Goal: Complete application form: Complete application form

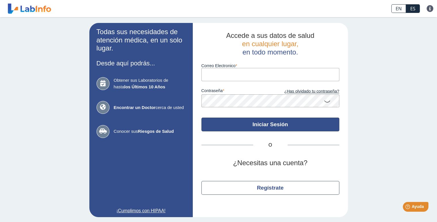
type input "[EMAIL_ADDRESS][DOMAIN_NAME]"
click at [271, 124] on button "Iniciar Sesión" at bounding box center [270, 125] width 138 height 14
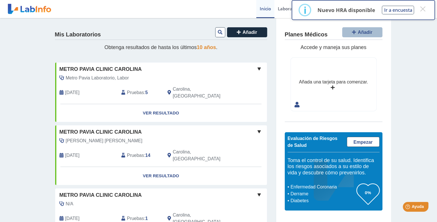
click at [271, 124] on div "Mis Laboratorios Añadir Obtenga resultados de hasta los últimos 10 años . Metro…" at bounding box center [161, 206] width 230 height 377
click at [148, 106] on link "Ver Resultado" at bounding box center [161, 113] width 212 height 18
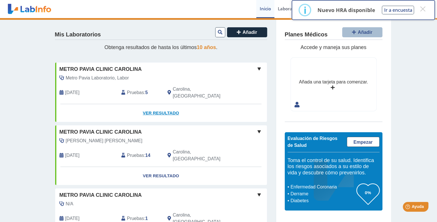
click at [148, 106] on link "Ver Resultado" at bounding box center [161, 113] width 212 height 18
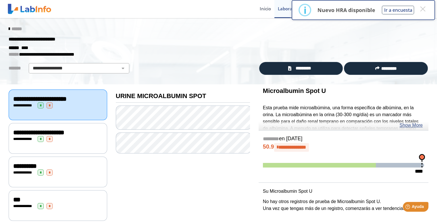
click at [23, 105] on span "**********" at bounding box center [24, 106] width 16 height 4
click at [47, 105] on span "*" at bounding box center [50, 106] width 6 height 6
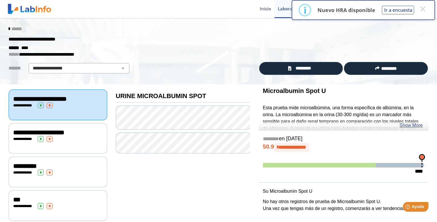
click at [47, 105] on span "*" at bounding box center [50, 106] width 6 height 6
click at [418, 125] on link "Show More" at bounding box center [410, 125] width 23 height 7
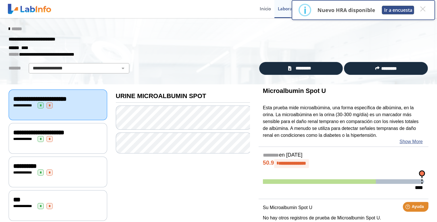
click at [392, 9] on button "Ir a encuesta" at bounding box center [398, 10] width 32 height 9
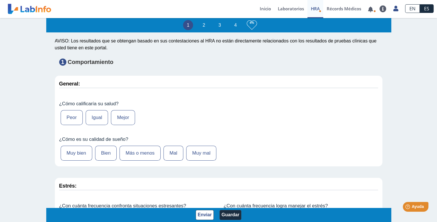
scroll to position [46, 0]
click at [119, 116] on label "Mejor" at bounding box center [123, 117] width 24 height 15
click at [0, 0] on input "Mejor" at bounding box center [0, 0] width 0 height 0
click at [79, 154] on label "Muy bien" at bounding box center [77, 153] width 32 height 15
click at [0, 0] on input "Muy bien" at bounding box center [0, 0] width 0 height 0
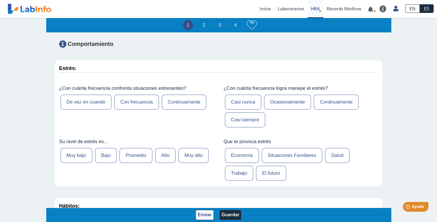
scroll to position [160, 0]
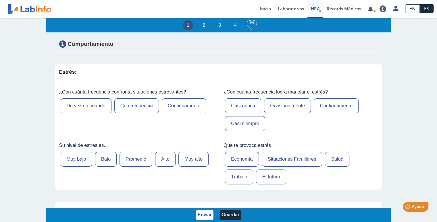
click at [102, 160] on label "Bajo" at bounding box center [106, 159] width 22 height 15
click at [0, 0] on input "Bajo" at bounding box center [0, 0] width 0 height 0
click at [248, 107] on label "Casi nunca" at bounding box center [243, 106] width 36 height 15
click at [0, 0] on input "Casi nunca" at bounding box center [0, 0] width 0 height 0
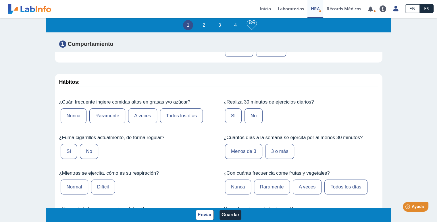
scroll to position [290, 0]
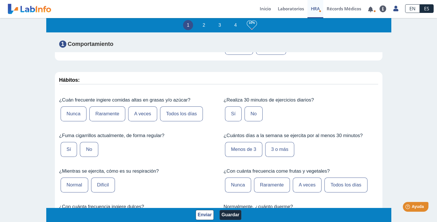
click at [109, 111] on label "Raramente" at bounding box center [107, 114] width 36 height 15
click at [0, 0] on input "Raramente" at bounding box center [0, 0] width 0 height 0
click at [88, 147] on label "No" at bounding box center [89, 149] width 18 height 15
click at [0, 0] on input "No" at bounding box center [0, 0] width 0 height 0
click at [101, 183] on label "Difícil" at bounding box center [103, 185] width 24 height 15
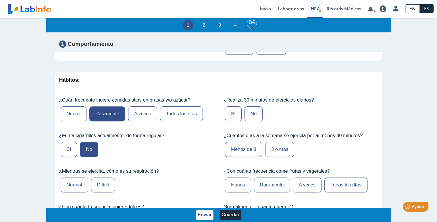
click at [0, 0] on input "Difícil" at bounding box center [0, 0] width 0 height 0
click at [250, 113] on label "No" at bounding box center [253, 114] width 18 height 15
click at [0, 0] on input "No" at bounding box center [0, 0] width 0 height 0
click at [247, 147] on label "Menos de 3" at bounding box center [243, 149] width 37 height 15
click at [0, 0] on input "Menos de 3" at bounding box center [0, 0] width 0 height 0
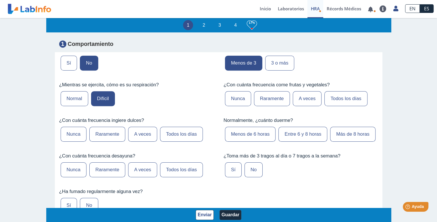
scroll to position [381, 0]
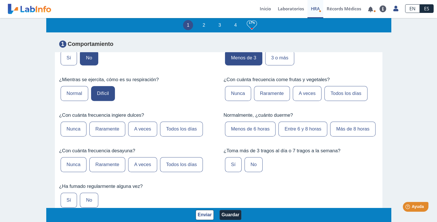
click at [102, 124] on label "Raramente" at bounding box center [107, 129] width 36 height 15
click at [0, 0] on input "Raramente" at bounding box center [0, 0] width 0 height 0
click at [180, 172] on label "Todos los días" at bounding box center [181, 164] width 43 height 15
click at [0, 0] on input "Todos los días" at bounding box center [0, 0] width 0 height 0
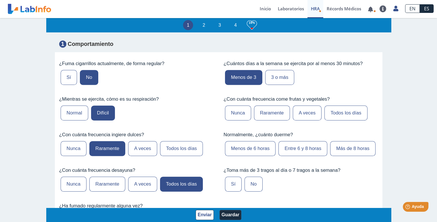
scroll to position [361, 0]
click at [345, 107] on label "Todos los días" at bounding box center [345, 113] width 43 height 15
click at [0, 0] on input "Todos los días" at bounding box center [0, 0] width 0 height 0
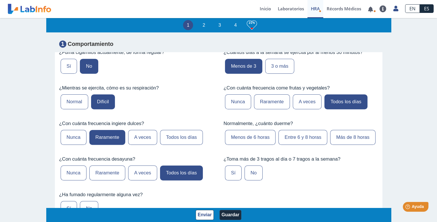
scroll to position [379, 0]
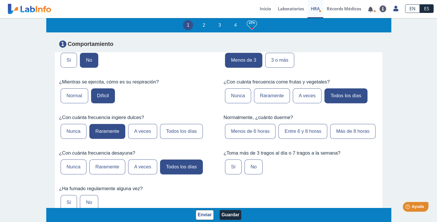
click at [310, 129] on label "Entre 6 y 8 horas" at bounding box center [302, 131] width 49 height 15
click at [0, 0] on input "Entre 6 y 8 horas" at bounding box center [0, 0] width 0 height 0
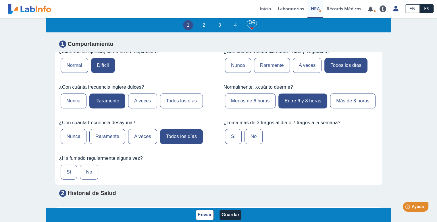
scroll to position [437, 0]
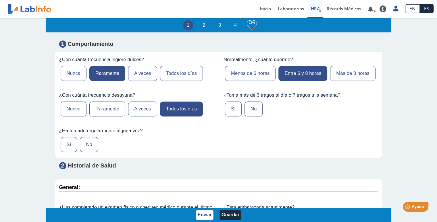
click at [255, 117] on label "No" at bounding box center [253, 109] width 18 height 15
click at [0, 0] on input "No" at bounding box center [0, 0] width 0 height 0
click at [89, 152] on label "No" at bounding box center [89, 144] width 18 height 15
click at [0, 0] on input "No" at bounding box center [0, 0] width 0 height 0
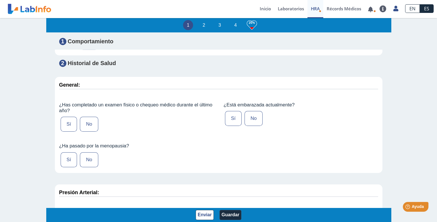
scroll to position [540, 0]
click at [67, 131] on label "Sí" at bounding box center [69, 123] width 17 height 15
click at [0, 0] on input "Sí" at bounding box center [0, 0] width 0 height 0
click at [70, 167] on label "Sí" at bounding box center [69, 159] width 17 height 15
click at [0, 0] on input "Sí" at bounding box center [0, 0] width 0 height 0
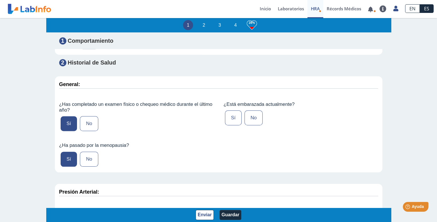
click at [254, 126] on label "No" at bounding box center [253, 118] width 18 height 15
click at [0, 0] on input "No" at bounding box center [0, 0] width 0 height 0
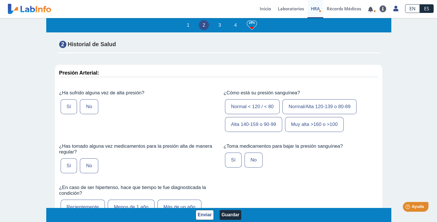
scroll to position [661, 0]
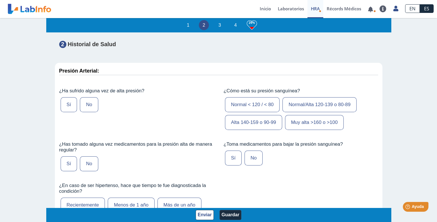
click at [65, 112] on label "Sí" at bounding box center [69, 104] width 17 height 15
click at [0, 0] on input "Sí" at bounding box center [0, 0] width 0 height 0
click at [320, 112] on label "Normal/Alta 120-139 o 80-89" at bounding box center [319, 104] width 74 height 15
click at [0, 0] on input "Normal/Alta 120-139 o 80-89" at bounding box center [0, 0] width 0 height 0
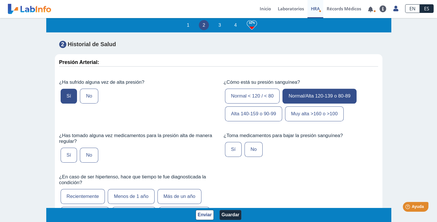
scroll to position [670, 0]
click at [68, 163] on label "Sí" at bounding box center [69, 155] width 17 height 15
click at [0, 0] on input "Sí" at bounding box center [0, 0] width 0 height 0
click at [228, 157] on label "Sí" at bounding box center [233, 149] width 17 height 15
click at [0, 0] on input "Sí" at bounding box center [0, 0] width 0 height 0
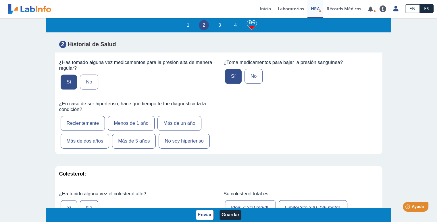
scroll to position [759, 0]
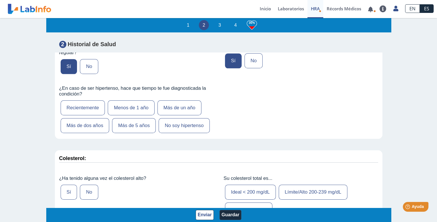
click at [132, 133] on label "Más de 5 años" at bounding box center [134, 125] width 44 height 15
click at [0, 0] on input "Más de 5 años" at bounding box center [0, 0] width 0 height 0
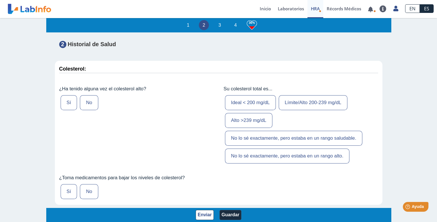
scroll to position [847, 0]
click at [68, 111] on label "Sí" at bounding box center [69, 103] width 17 height 15
click at [0, 0] on input "Sí" at bounding box center [0, 0] width 0 height 0
click at [305, 144] on label "No lo sé exactamente, pero estaba en un rango saludable." at bounding box center [293, 139] width 137 height 15
click at [0, 0] on input "No lo sé exactamente, pero estaba en un rango saludable." at bounding box center [0, 0] width 0 height 0
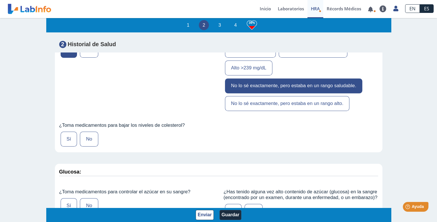
scroll to position [902, 0]
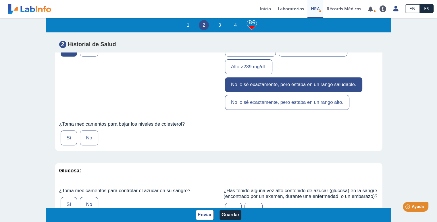
click at [87, 144] on label "No" at bounding box center [89, 138] width 18 height 15
click at [0, 0] on input "No" at bounding box center [0, 0] width 0 height 0
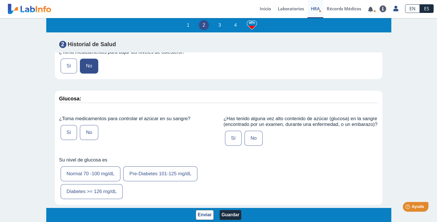
scroll to position [986, 0]
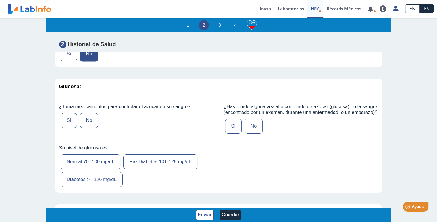
click at [66, 126] on label "Sí" at bounding box center [69, 120] width 17 height 15
click at [0, 0] on input "Sí" at bounding box center [0, 0] width 0 height 0
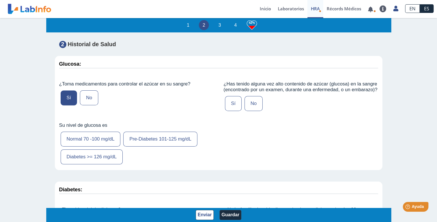
scroll to position [1013, 0]
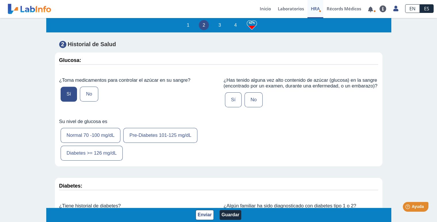
click at [145, 143] on label "Pre-Diabetes 101-125 mg/dL" at bounding box center [160, 135] width 74 height 15
click at [0, 0] on input "Pre-Diabetes 101-125 mg/dL" at bounding box center [0, 0] width 0 height 0
click at [250, 107] on label "No" at bounding box center [253, 99] width 18 height 15
click at [0, 0] on input "No" at bounding box center [0, 0] width 0 height 0
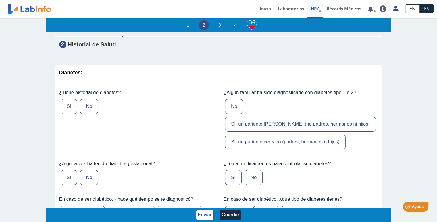
scroll to position [1127, 0]
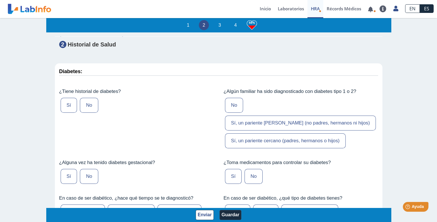
click at [64, 113] on label "Sí" at bounding box center [69, 105] width 17 height 15
click at [0, 0] on input "Sí" at bounding box center [0, 0] width 0 height 0
click at [91, 169] on label "No" at bounding box center [89, 176] width 18 height 15
click at [0, 0] on input "No" at bounding box center [0, 0] width 0 height 0
click at [279, 134] on label "Sí, un pariente cercano (padres, hermanos o hijos)" at bounding box center [285, 141] width 121 height 15
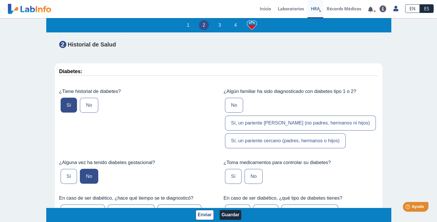
click at [0, 0] on input "Sí, un pariente cercano (padres, hermanos o hijos)" at bounding box center [0, 0] width 0 height 0
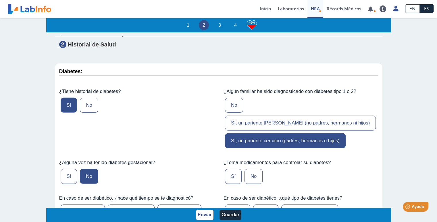
click at [229, 169] on label "Sí" at bounding box center [233, 176] width 17 height 15
click at [0, 0] on input "Sí" at bounding box center [0, 0] width 0 height 0
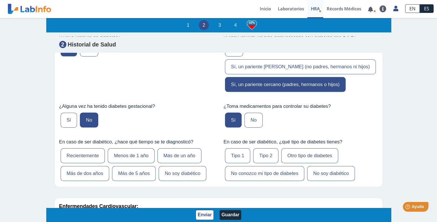
scroll to position [1189, 0]
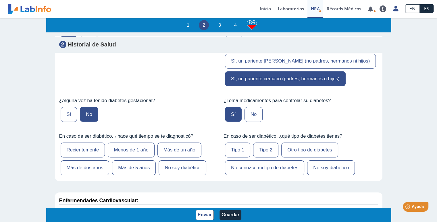
click at [130, 161] on label "Más de 5 años" at bounding box center [134, 168] width 44 height 15
click at [0, 0] on input "Más de 5 años" at bounding box center [0, 0] width 0 height 0
click at [287, 161] on label "No conozco mi tipo de diabetes" at bounding box center [264, 168] width 79 height 15
click at [0, 0] on input "No conozco mi tipo de diabetes" at bounding box center [0, 0] width 0 height 0
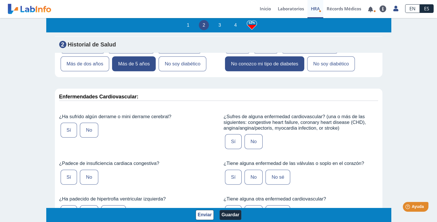
scroll to position [1294, 0]
click at [90, 122] on label "No" at bounding box center [89, 129] width 18 height 15
click at [0, 0] on input "No" at bounding box center [0, 0] width 0 height 0
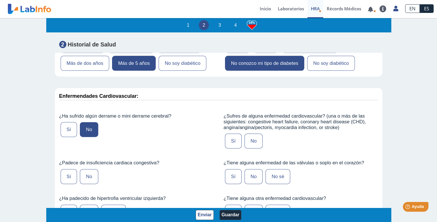
click at [90, 169] on label "No" at bounding box center [89, 176] width 18 height 15
click at [0, 0] on input "No" at bounding box center [0, 0] width 0 height 0
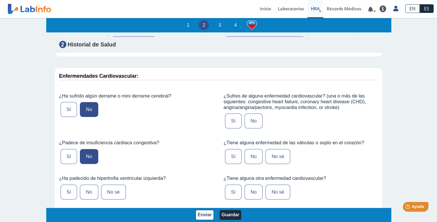
scroll to position [1322, 0]
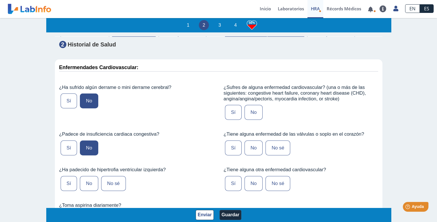
click at [91, 176] on label "No" at bounding box center [89, 183] width 18 height 15
click at [0, 0] on input "No" at bounding box center [0, 0] width 0 height 0
click at [252, 105] on label "No" at bounding box center [253, 112] width 18 height 15
click at [0, 0] on input "No" at bounding box center [0, 0] width 0 height 0
click at [252, 141] on label "No" at bounding box center [253, 148] width 18 height 15
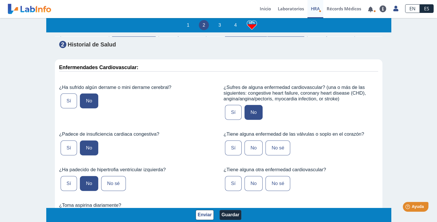
click at [0, 0] on input "No" at bounding box center [0, 0] width 0 height 0
click at [252, 176] on label "No" at bounding box center [253, 183] width 18 height 15
click at [0, 0] on input "No" at bounding box center [0, 0] width 0 height 0
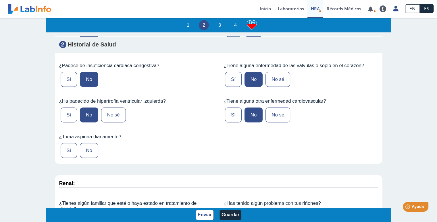
scroll to position [1391, 0]
click at [89, 143] on label "No" at bounding box center [89, 150] width 18 height 15
click at [0, 0] on input "No" at bounding box center [0, 0] width 0 height 0
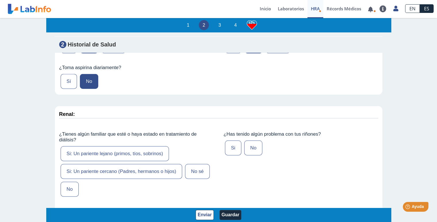
scroll to position [1461, 0]
click at [69, 182] on label "No" at bounding box center [70, 189] width 18 height 15
click at [0, 0] on input "No" at bounding box center [0, 0] width 0 height 0
click at [250, 140] on label "No" at bounding box center [253, 147] width 18 height 15
click at [0, 0] on input "No" at bounding box center [0, 0] width 0 height 0
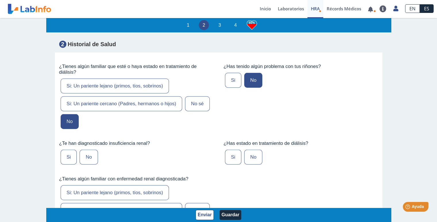
scroll to position [1528, 0]
click at [87, 150] on label "No" at bounding box center [89, 157] width 18 height 15
click at [0, 0] on input "No" at bounding box center [0, 0] width 0 height 0
click at [250, 150] on label "No" at bounding box center [253, 157] width 18 height 15
click at [0, 0] on input "No" at bounding box center [0, 0] width 0 height 0
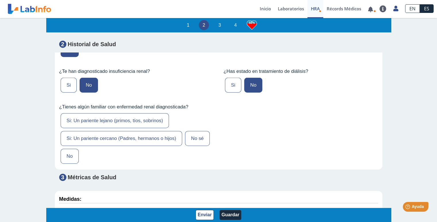
scroll to position [1603, 0]
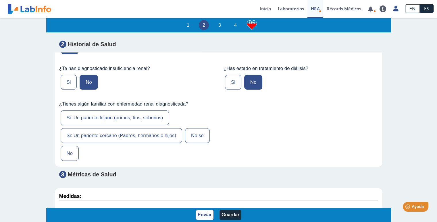
click at [68, 146] on label "No" at bounding box center [70, 153] width 18 height 15
click at [0, 0] on input "No" at bounding box center [0, 0] width 0 height 0
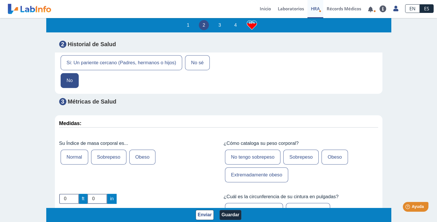
scroll to position [1676, 0]
click at [110, 150] on label "Sobrepeso" at bounding box center [108, 157] width 35 height 15
click at [0, 0] on input "Sobrepeso" at bounding box center [0, 0] width 0 height 0
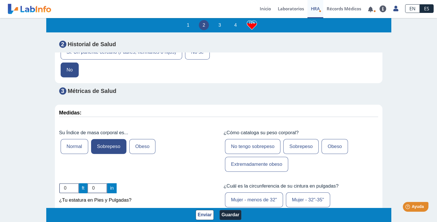
scroll to position [1687, 0]
click at [296, 139] on label "Sobrepeso" at bounding box center [300, 146] width 35 height 15
click at [0, 0] on input "Sobrepeso" at bounding box center [0, 0] width 0 height 0
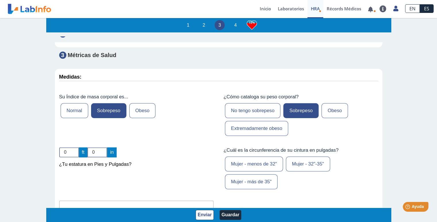
scroll to position [1740, 0]
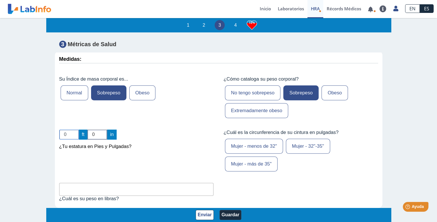
click at [68, 130] on input "0" at bounding box center [69, 135] width 20 height 10
type input "0"
type input "5"
click at [98, 130] on input "0" at bounding box center [97, 135] width 20 height 10
type input "7"
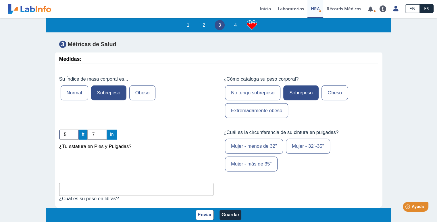
click at [95, 183] on input "text" at bounding box center [136, 189] width 155 height 13
type input "205"
click at [302, 139] on label "Mujer - 32"-35"" at bounding box center [308, 146] width 44 height 15
click at [0, 0] on input "Mujer - 32"-35"" at bounding box center [0, 0] width 0 height 0
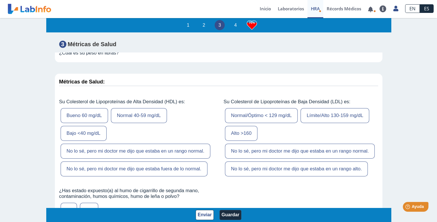
scroll to position [1887, 0]
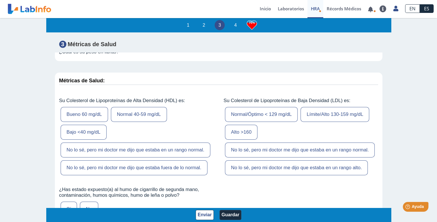
click at [173, 143] on label "No lo sé, pero mi doctor me dijo que estaba en un rango normal." at bounding box center [136, 150] width 150 height 15
click at [0, 0] on input "No lo sé, pero mi doctor me dijo que estaba en un rango normal." at bounding box center [0, 0] width 0 height 0
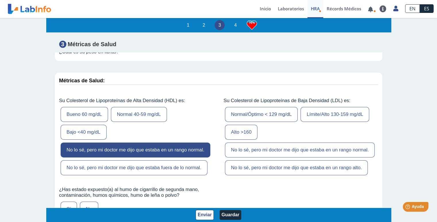
click at [306, 143] on label "No lo sé, pero mi doctor me dijo que estaba en un rango normal." at bounding box center [300, 150] width 150 height 15
click at [0, 0] on input "No lo sé, pero mi doctor me dijo que estaba en un rango normal." at bounding box center [0, 0] width 0 height 0
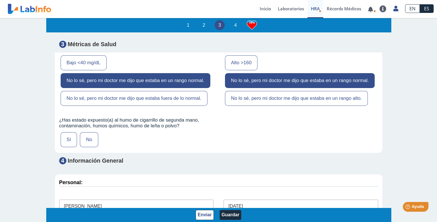
scroll to position [1957, 0]
click at [88, 132] on label "No" at bounding box center [89, 139] width 18 height 15
click at [0, 0] on input "No" at bounding box center [0, 0] width 0 height 0
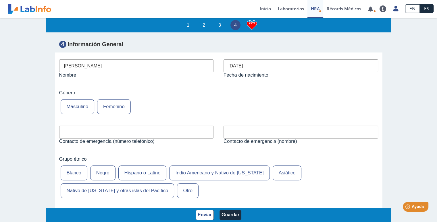
scroll to position [2097, 0]
click at [88, 126] on input "text" at bounding box center [136, 132] width 155 height 13
type input "7874352448"
click at [261, 126] on input "text" at bounding box center [300, 132] width 155 height 13
type input "[PERSON_NAME]"
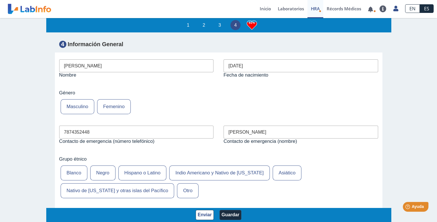
click at [152, 166] on label "Hispano o Latino" at bounding box center [142, 173] width 48 height 15
click at [0, 0] on input "Hispano o Latino" at bounding box center [0, 0] width 0 height 0
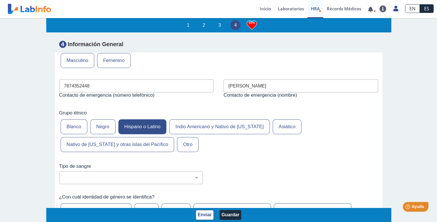
scroll to position [2145, 0]
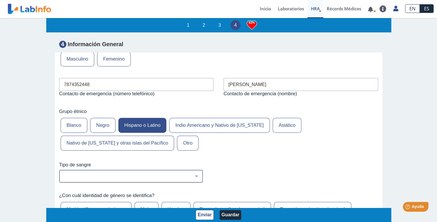
click at [196, 174] on select "No estoy seguro O Negativo O Positivo A Negativo A Positivo B Negativo B Positi…" at bounding box center [133, 176] width 138 height 5
select select "5: 231"
click at [64, 174] on select "No estoy seguro O Negativo O Positivo A Negativo A Positivo B Negativo B Positi…" at bounding box center [133, 176] width 138 height 5
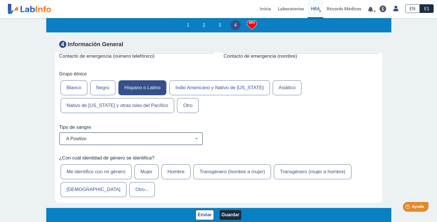
scroll to position [2183, 0]
click at [145, 164] on label "Mujer" at bounding box center [146, 171] width 24 height 15
click at [0, 0] on input "Mujer" at bounding box center [0, 0] width 0 height 0
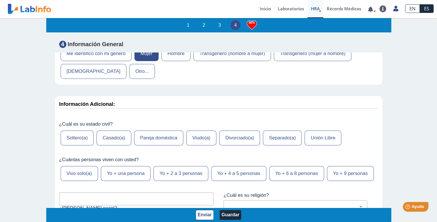
scroll to position [2302, 0]
click at [76, 130] on label "Soltero(a)" at bounding box center [77, 137] width 33 height 15
click at [0, 0] on input "Soltero(a)" at bounding box center [0, 0] width 0 height 0
click at [183, 166] on label "Yo + 2 a 3 personas" at bounding box center [180, 173] width 55 height 15
click at [0, 0] on input "Yo + 2 a 3 personas" at bounding box center [0, 0] width 0 height 0
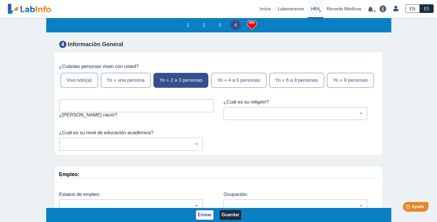
scroll to position [2396, 0]
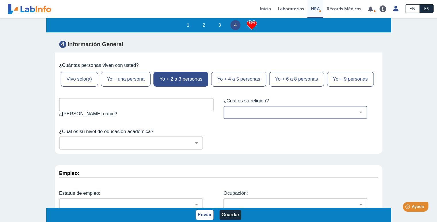
click at [354, 111] on select "[DEMOGRAPHIC_DATA] (cualquier denominación) [DEMOGRAPHIC_DATA] [DEMOGRAPHIC_DAT…" at bounding box center [297, 112] width 138 height 5
click at [228, 110] on select "[DEMOGRAPHIC_DATA] (cualquier denominación) [DEMOGRAPHIC_DATA] [DEMOGRAPHIC_DAT…" at bounding box center [297, 112] width 138 height 5
click at [361, 111] on select "[DEMOGRAPHIC_DATA] (cualquier denominación) [DEMOGRAPHIC_DATA] [DEMOGRAPHIC_DAT…" at bounding box center [297, 112] width 138 height 5
click at [228, 110] on select "[DEMOGRAPHIC_DATA] (cualquier denominación) [DEMOGRAPHIC_DATA] [DEMOGRAPHIC_DAT…" at bounding box center [297, 112] width 138 height 5
click at [357, 110] on select "[DEMOGRAPHIC_DATA] (cualquier denominación) [DEMOGRAPHIC_DATA] [DEMOGRAPHIC_DAT…" at bounding box center [297, 112] width 138 height 5
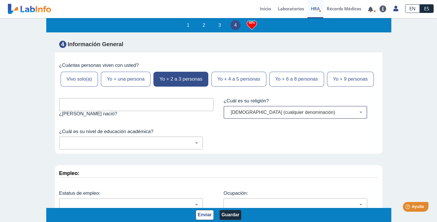
select select "1: 216"
click at [228, 110] on select "[DEMOGRAPHIC_DATA] (cualquier denominación) [DEMOGRAPHIC_DATA] [DEMOGRAPHIC_DAT…" at bounding box center [297, 112] width 138 height 5
click at [141, 102] on input "text" at bounding box center [136, 104] width 155 height 13
type input "Canovana [US_STATE]"
click at [144, 142] on select "No fui a la escuela Escuela primaria Algo de escuela secundaria o equivalente s…" at bounding box center [133, 142] width 138 height 5
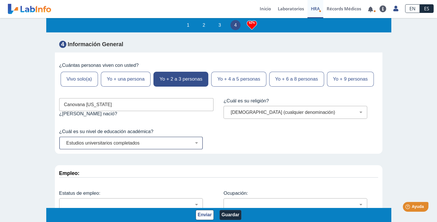
select select "7: 280"
click at [64, 140] on select "No fui a la escuela Escuela primaria Algo de escuela secundaria o equivalente s…" at bounding box center [133, 142] width 138 height 5
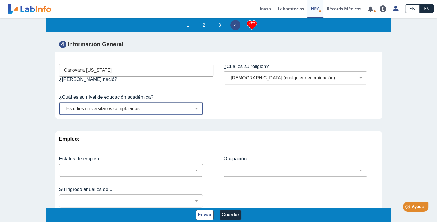
scroll to position [2430, 0]
click at [198, 168] on select "Empleado a tiempo parcial Empleado a tiempo completo Servicio profesionales Sin…" at bounding box center [133, 169] width 138 height 5
select select "2: 134"
click at [64, 167] on select "Empleado a tiempo parcial Empleado a tiempo completo Servicio profesionales Sin…" at bounding box center [133, 169] width 138 height 5
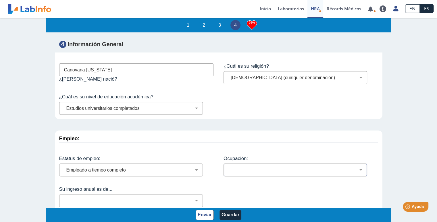
click at [357, 167] on select "Administración de empresas Servicios de protección Instalaciones, Reparaciones …" at bounding box center [297, 169] width 138 height 5
select select "18: 185"
click at [228, 167] on select "Administración de empresas Servicios de protección Instalaciones, Reparaciones …" at bounding box center [297, 169] width 138 height 5
click at [196, 198] on select "Menos de $12,000 $12,000-$16,000 $16,000-$24,000 $24,000-$30,000 $30,000-$40,00…" at bounding box center [133, 200] width 138 height 5
select select "4: 146"
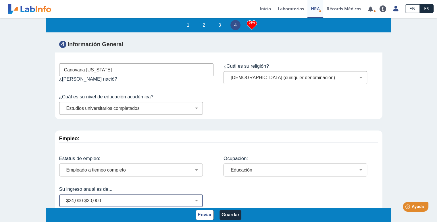
click at [64, 198] on select "Menos de $12,000 $12,000-$16,000 $16,000-$24,000 $24,000-$30,000 $30,000-$40,00…" at bounding box center [133, 200] width 138 height 5
click at [207, 212] on button "Enviar" at bounding box center [205, 215] width 18 height 10
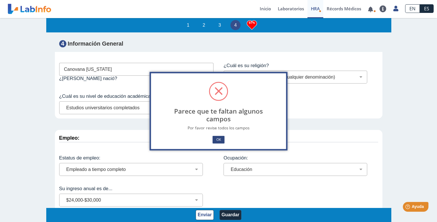
click at [221, 141] on button "OK" at bounding box center [218, 140] width 12 height 8
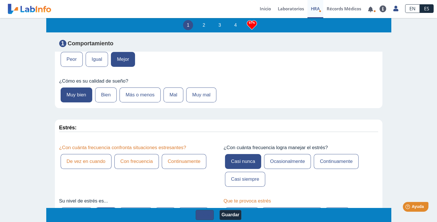
scroll to position [103, 0]
click at [94, 156] on label "De vez en cuando" at bounding box center [86, 161] width 51 height 15
click at [0, 0] on input "De vez en cuando" at bounding box center [0, 0] width 0 height 0
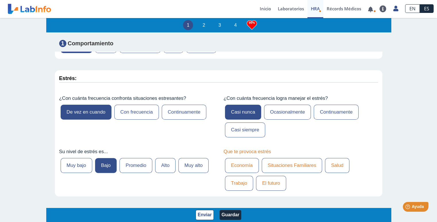
scroll to position [163, 0]
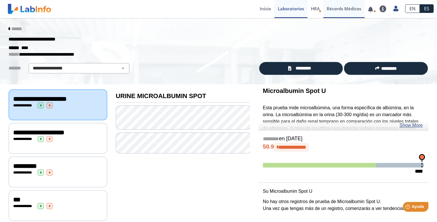
click at [344, 11] on link "Récords Médicos" at bounding box center [343, 9] width 41 height 18
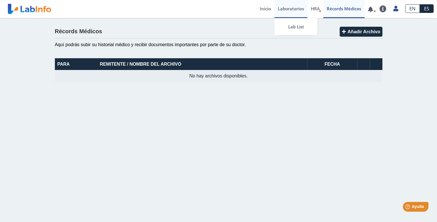
click at [291, 9] on link "Laboratorios" at bounding box center [290, 9] width 33 height 18
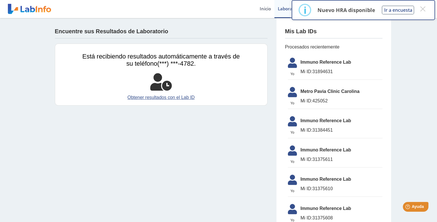
click at [343, 70] on span "Mi ID: 31894631" at bounding box center [341, 71] width 82 height 7
click at [402, 11] on button "Ir a encuesta" at bounding box center [398, 10] width 32 height 9
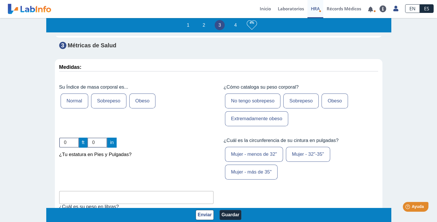
scroll to position [1731, 0]
